Goal: Task Accomplishment & Management: Use online tool/utility

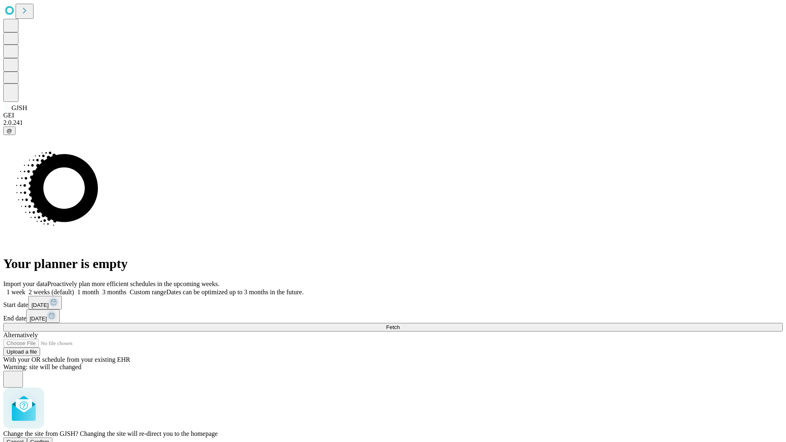
click at [50, 439] on span "Confirm" at bounding box center [39, 442] width 19 height 6
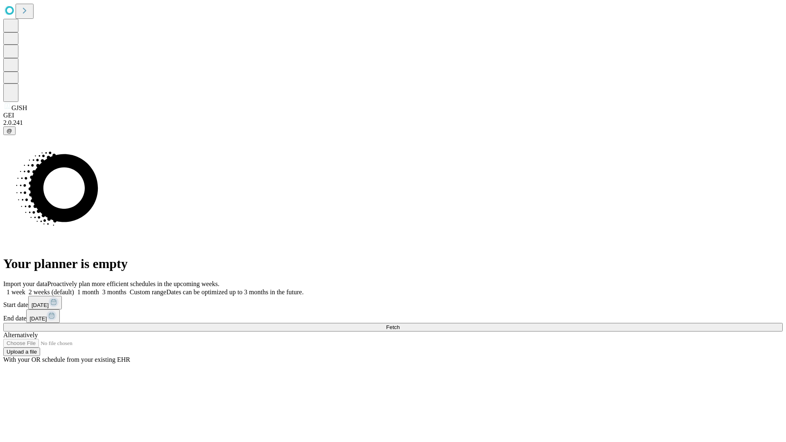
click at [74, 289] on label "2 weeks (default)" at bounding box center [49, 292] width 49 height 7
click at [400, 324] on span "Fetch" at bounding box center [393, 327] width 14 height 6
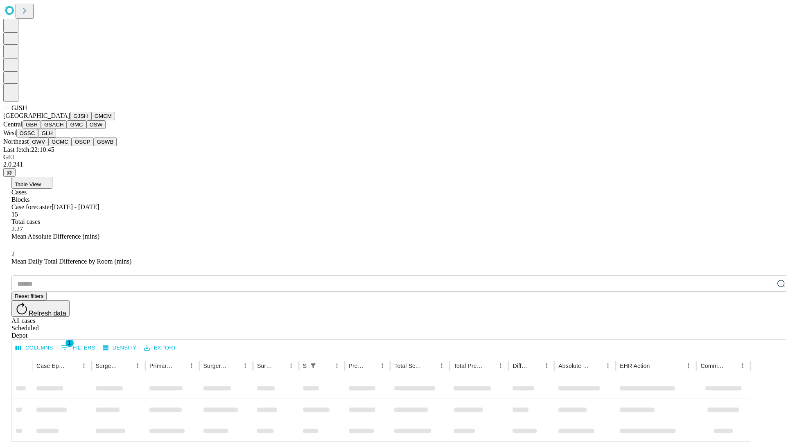
click at [91, 120] on button "GMCM" at bounding box center [103, 116] width 24 height 9
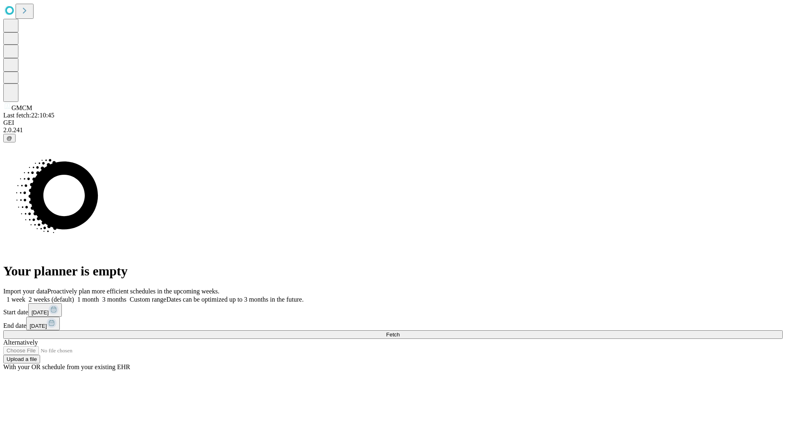
click at [74, 296] on label "2 weeks (default)" at bounding box center [49, 299] width 49 height 7
click at [400, 332] on span "Fetch" at bounding box center [393, 335] width 14 height 6
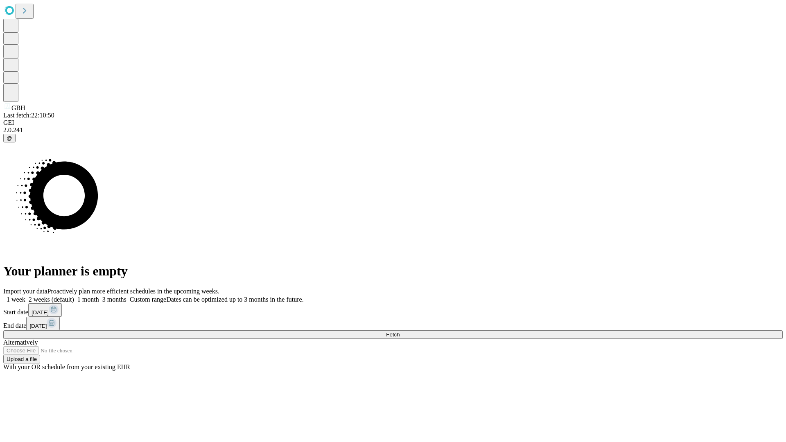
click at [400, 332] on span "Fetch" at bounding box center [393, 335] width 14 height 6
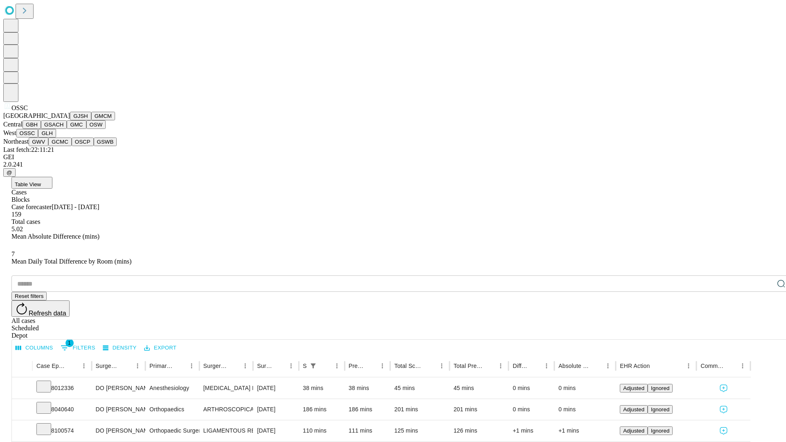
click at [56, 138] on button "GLH" at bounding box center [47, 133] width 18 height 9
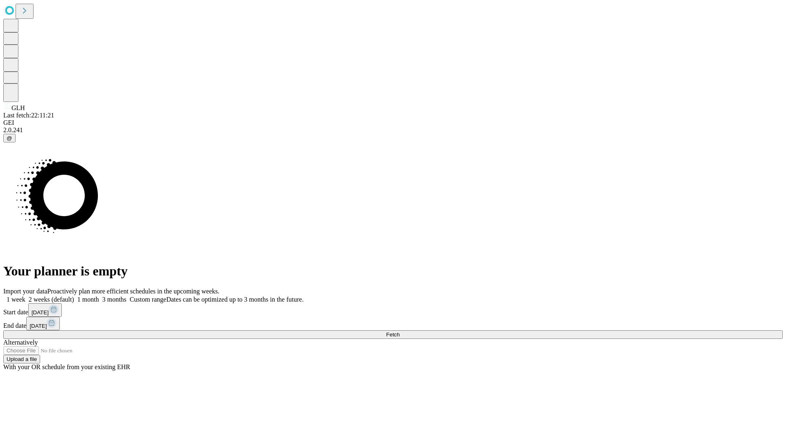
click at [400, 332] on span "Fetch" at bounding box center [393, 335] width 14 height 6
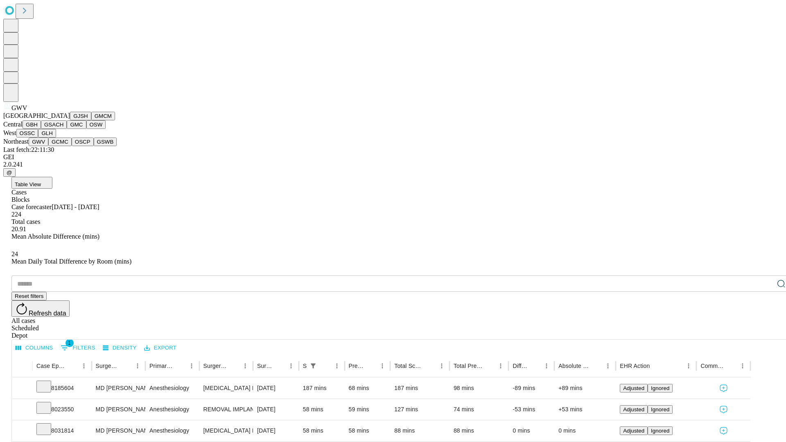
click at [63, 146] on button "GCMC" at bounding box center [59, 142] width 23 height 9
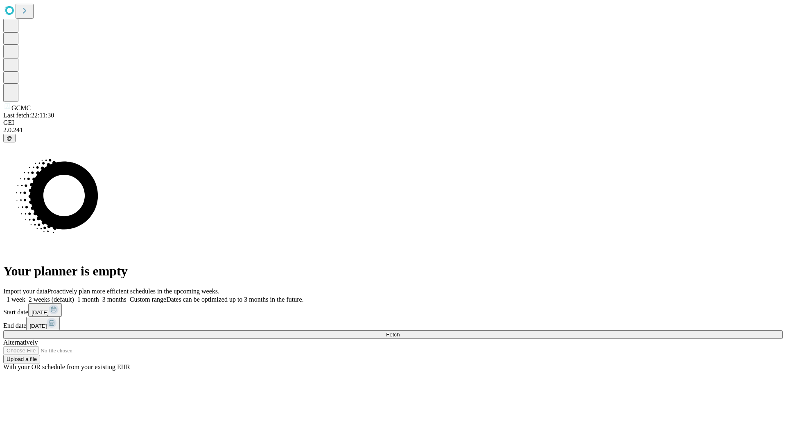
click at [74, 296] on label "2 weeks (default)" at bounding box center [49, 299] width 49 height 7
click at [400, 332] on span "Fetch" at bounding box center [393, 335] width 14 height 6
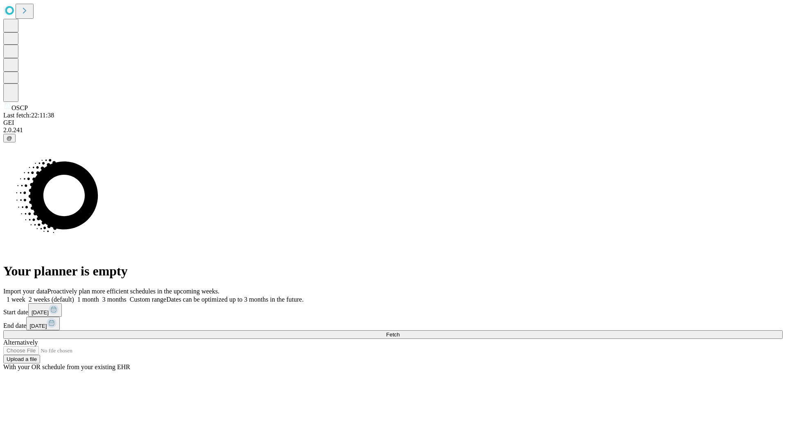
click at [400, 332] on span "Fetch" at bounding box center [393, 335] width 14 height 6
